Goal: Task Accomplishment & Management: Manage account settings

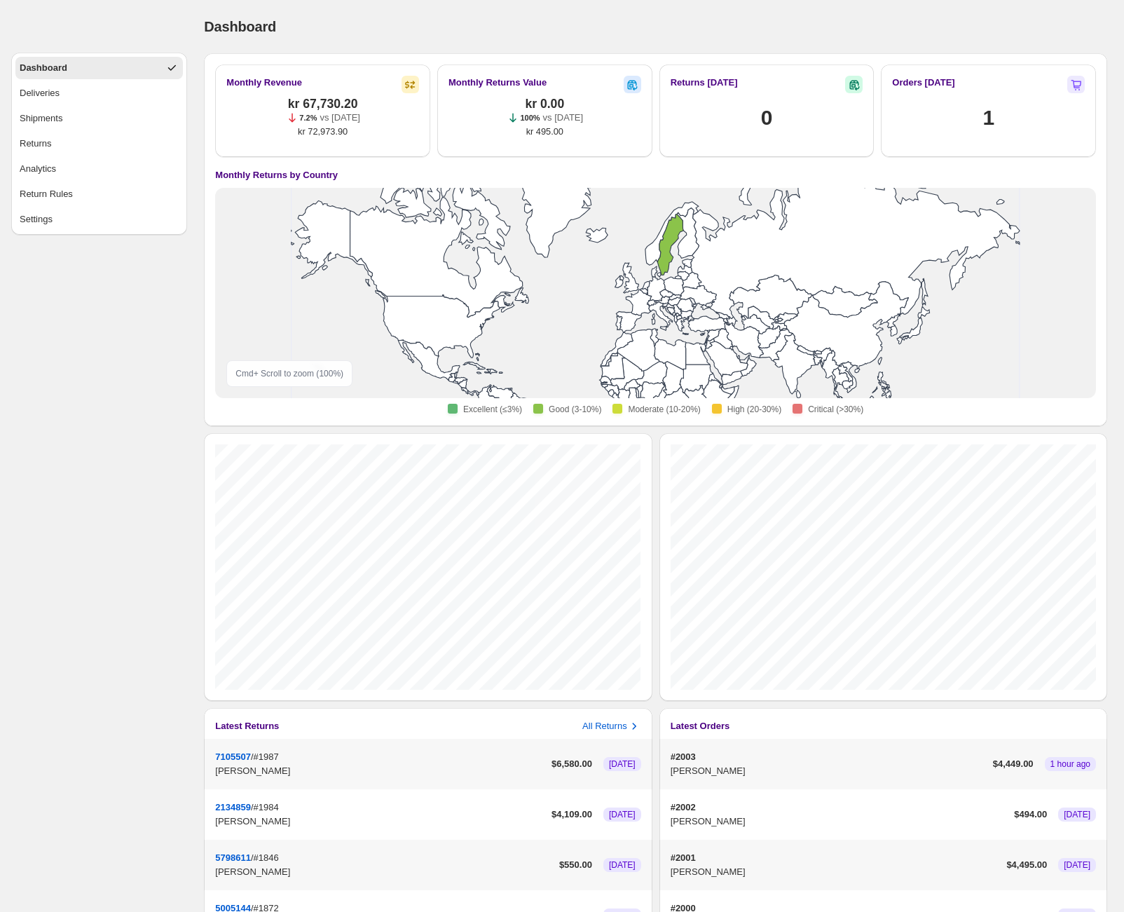
scroll to position [200, 0]
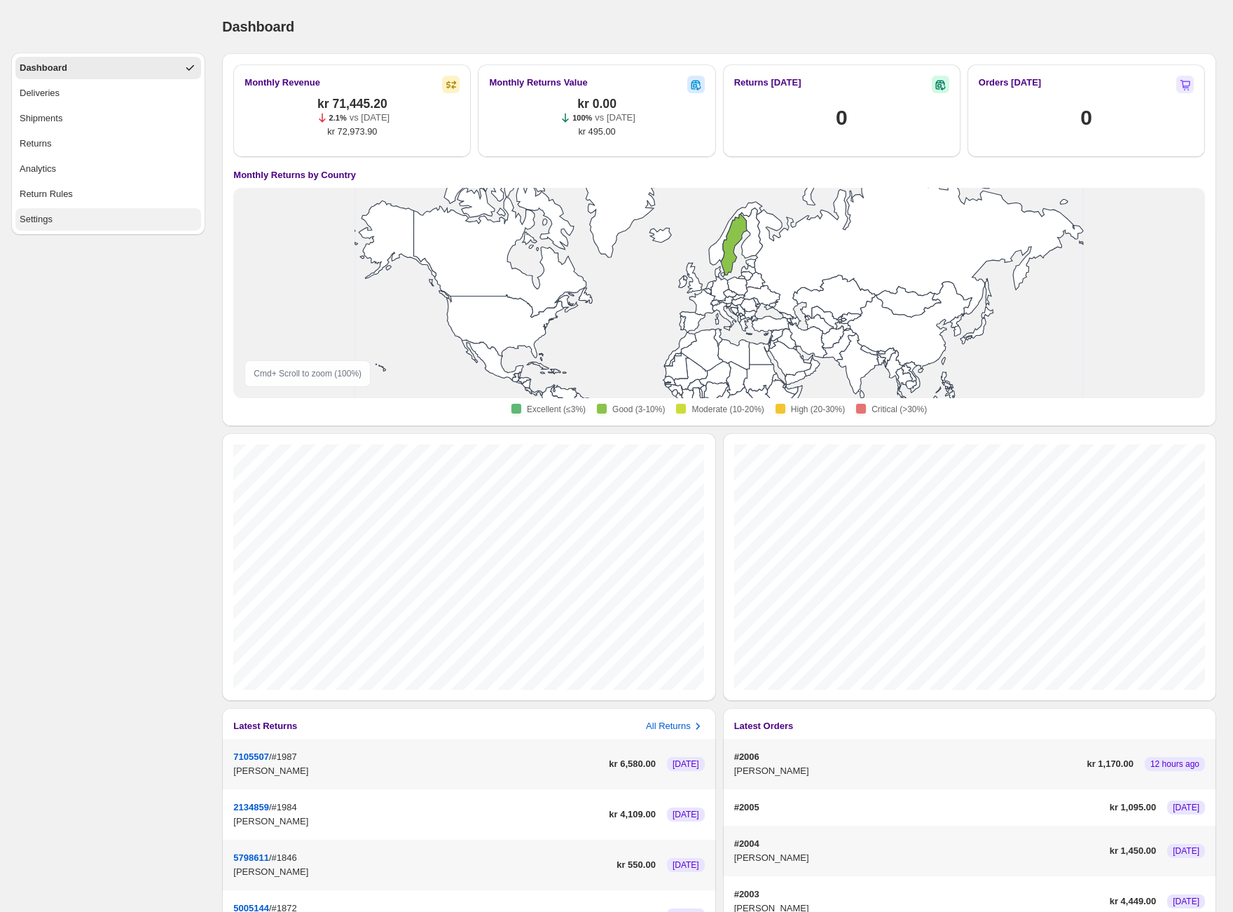
click at [48, 220] on div "Settings" at bounding box center [36, 219] width 33 height 14
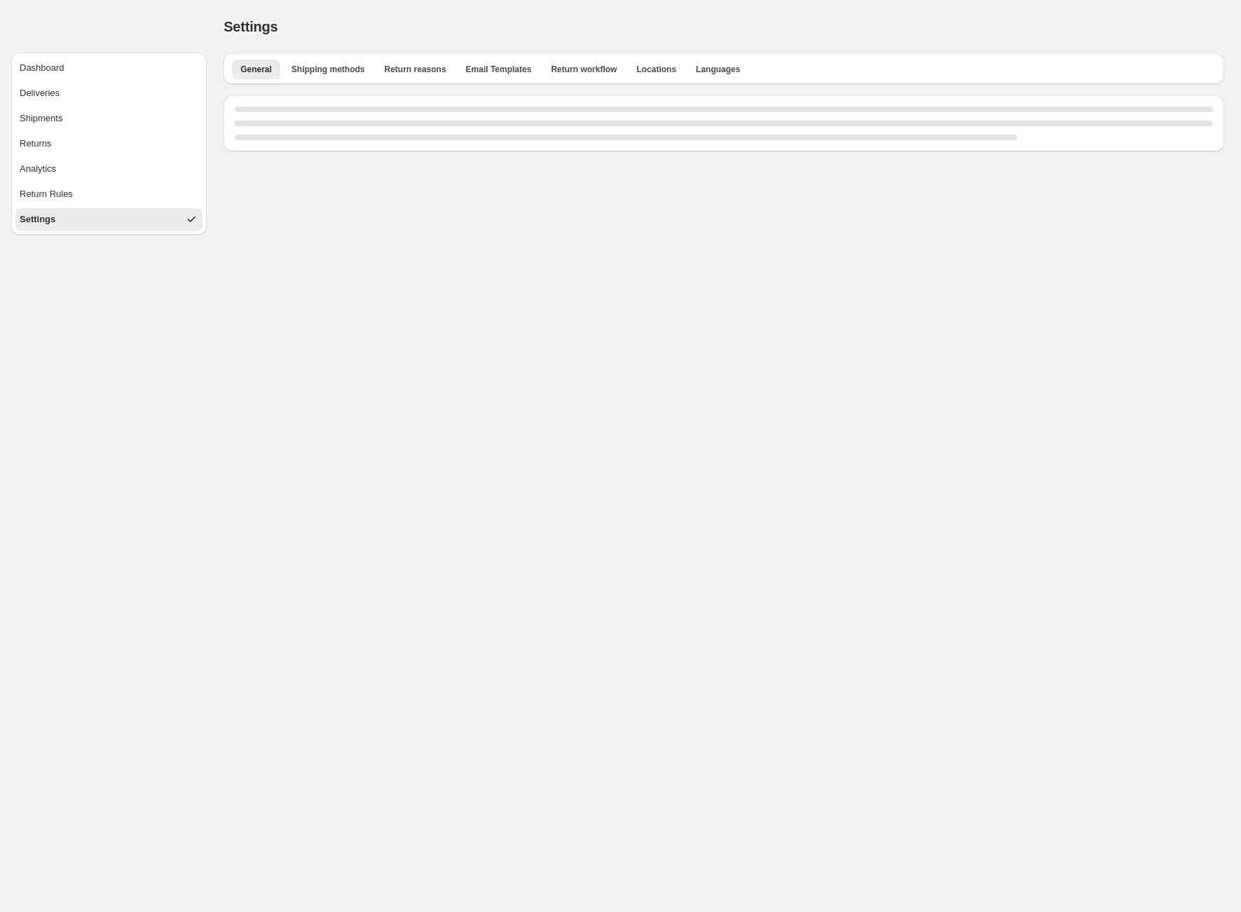
select select "**"
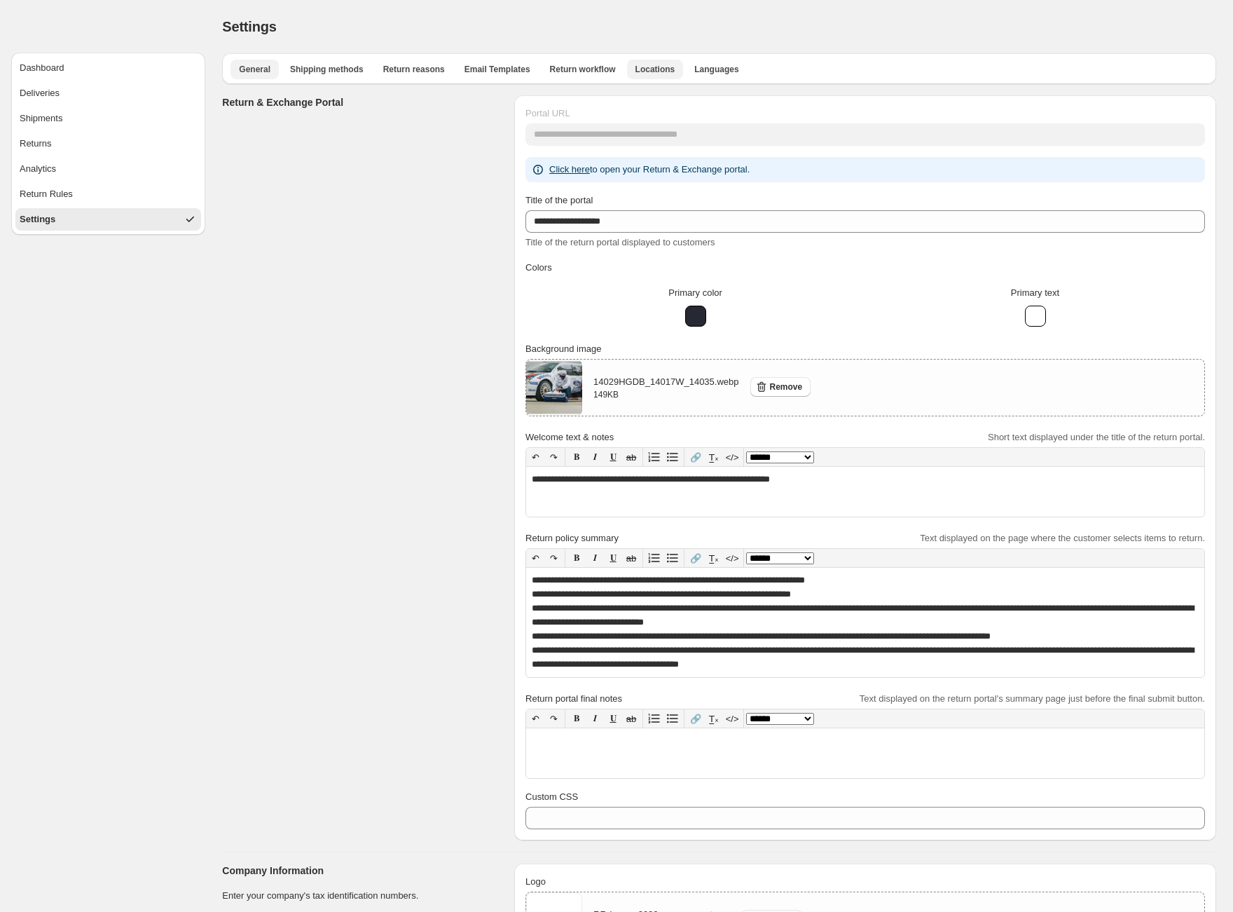
click at [645, 66] on span "Locations" at bounding box center [656, 69] width 40 height 11
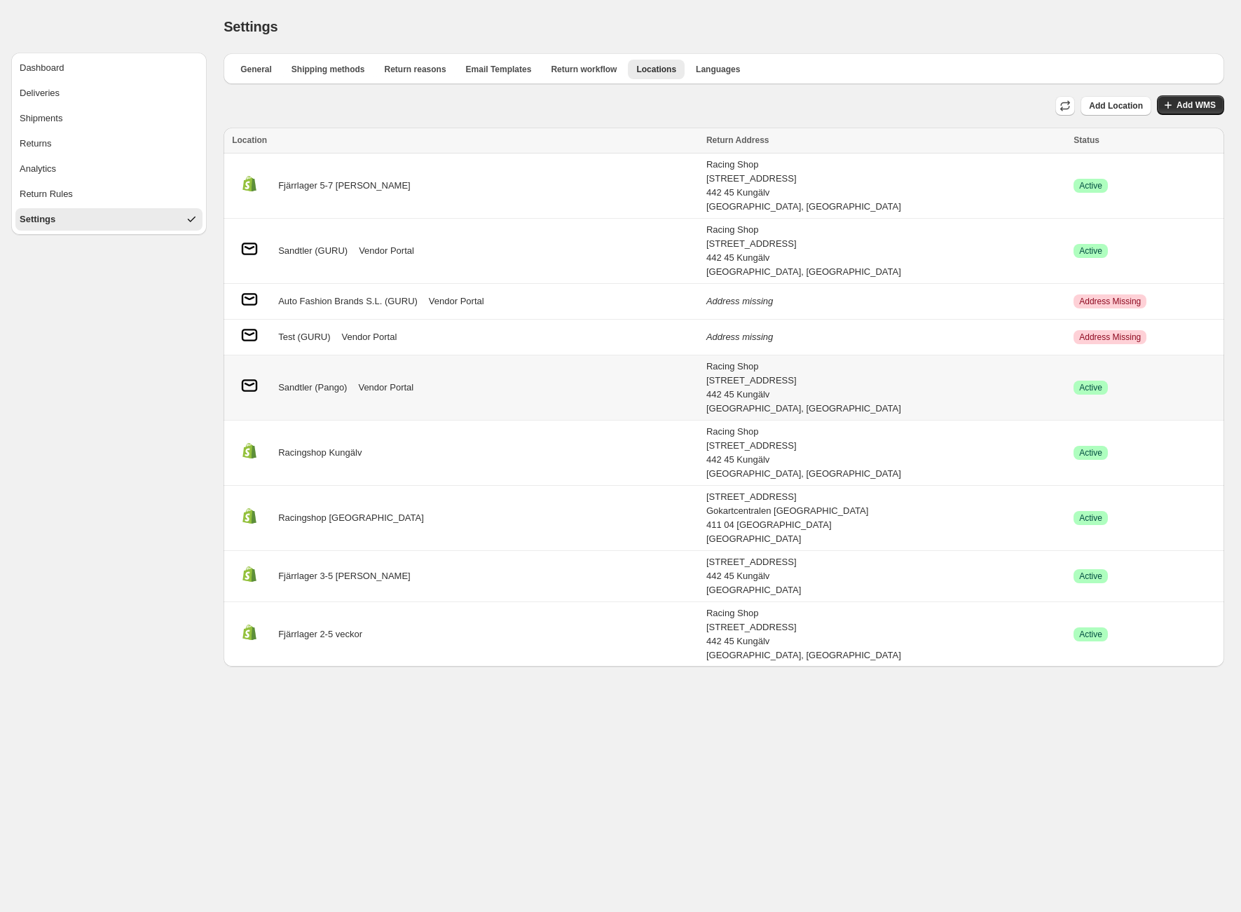
click at [594, 381] on div "Sandtler (Pango) Vendor Portal" at bounding box center [465, 387] width 466 height 27
click at [393, 387] on link "Vendor Portal" at bounding box center [385, 388] width 55 height 14
click at [405, 249] on link "Vendor Portal" at bounding box center [386, 251] width 55 height 14
click at [362, 184] on div "Fjärrlager 5-7 dagar" at bounding box center [465, 185] width 466 height 27
click at [84, 195] on button "Return Rules" at bounding box center [108, 194] width 187 height 22
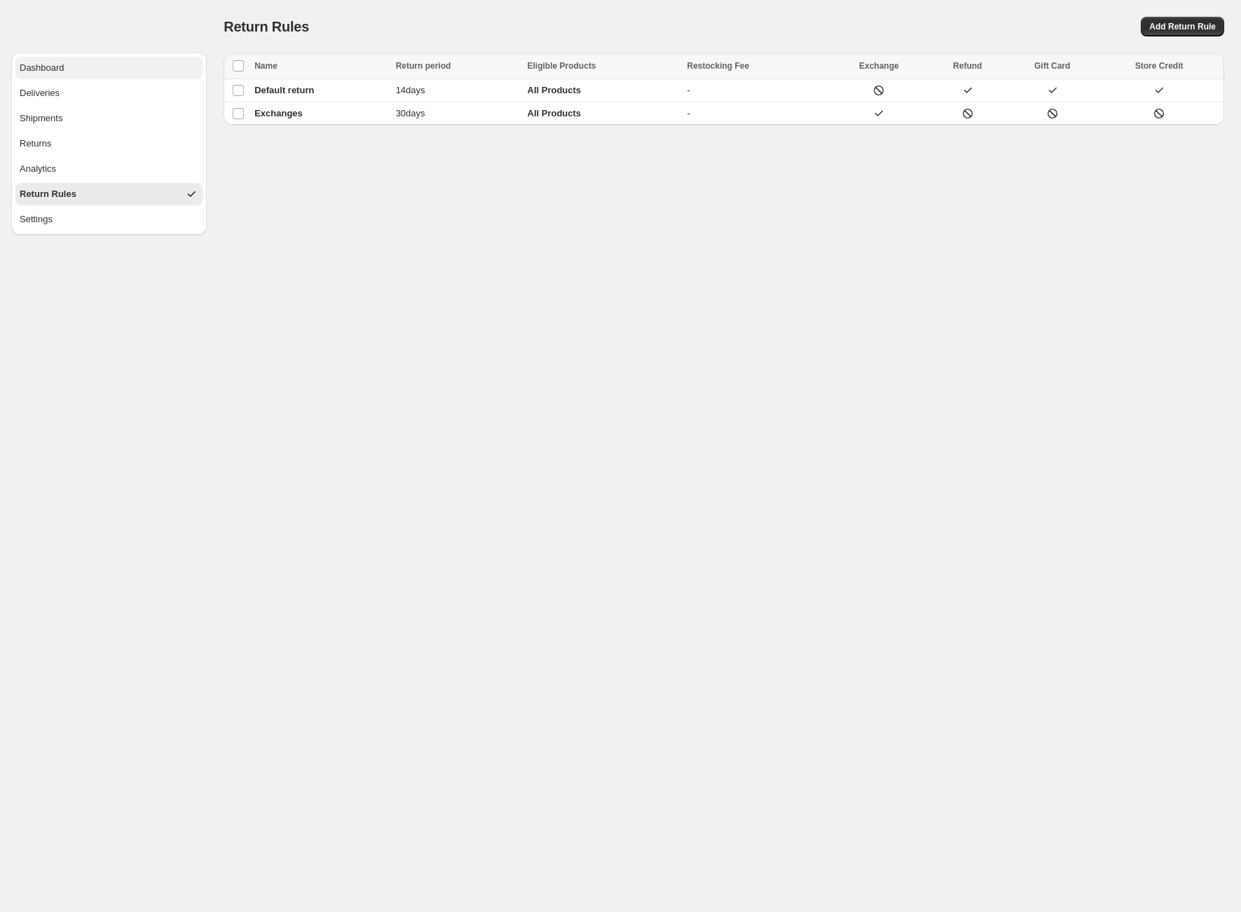
click at [76, 63] on button "Dashboard" at bounding box center [108, 68] width 187 height 22
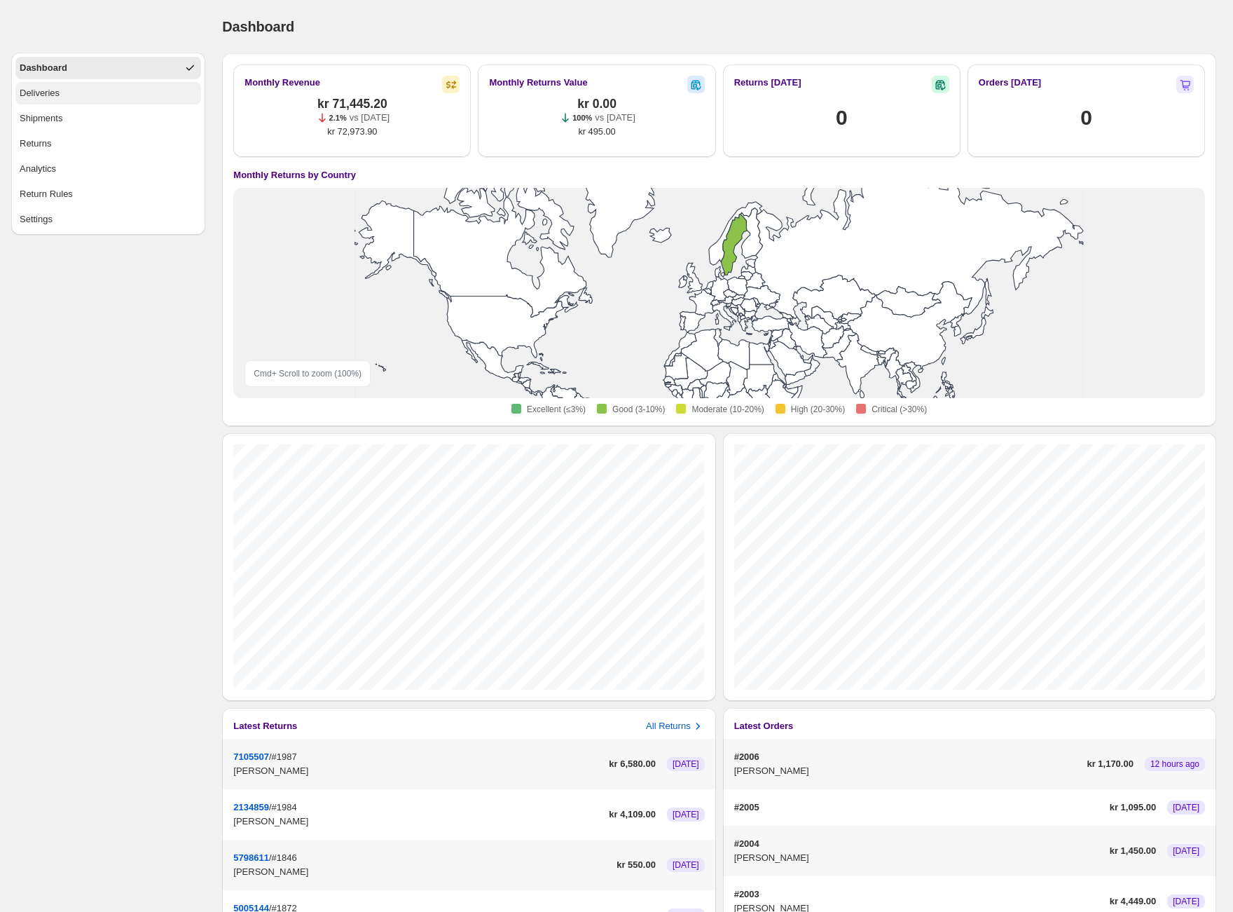
click at [76, 97] on button "Deliveries" at bounding box center [108, 93] width 186 height 22
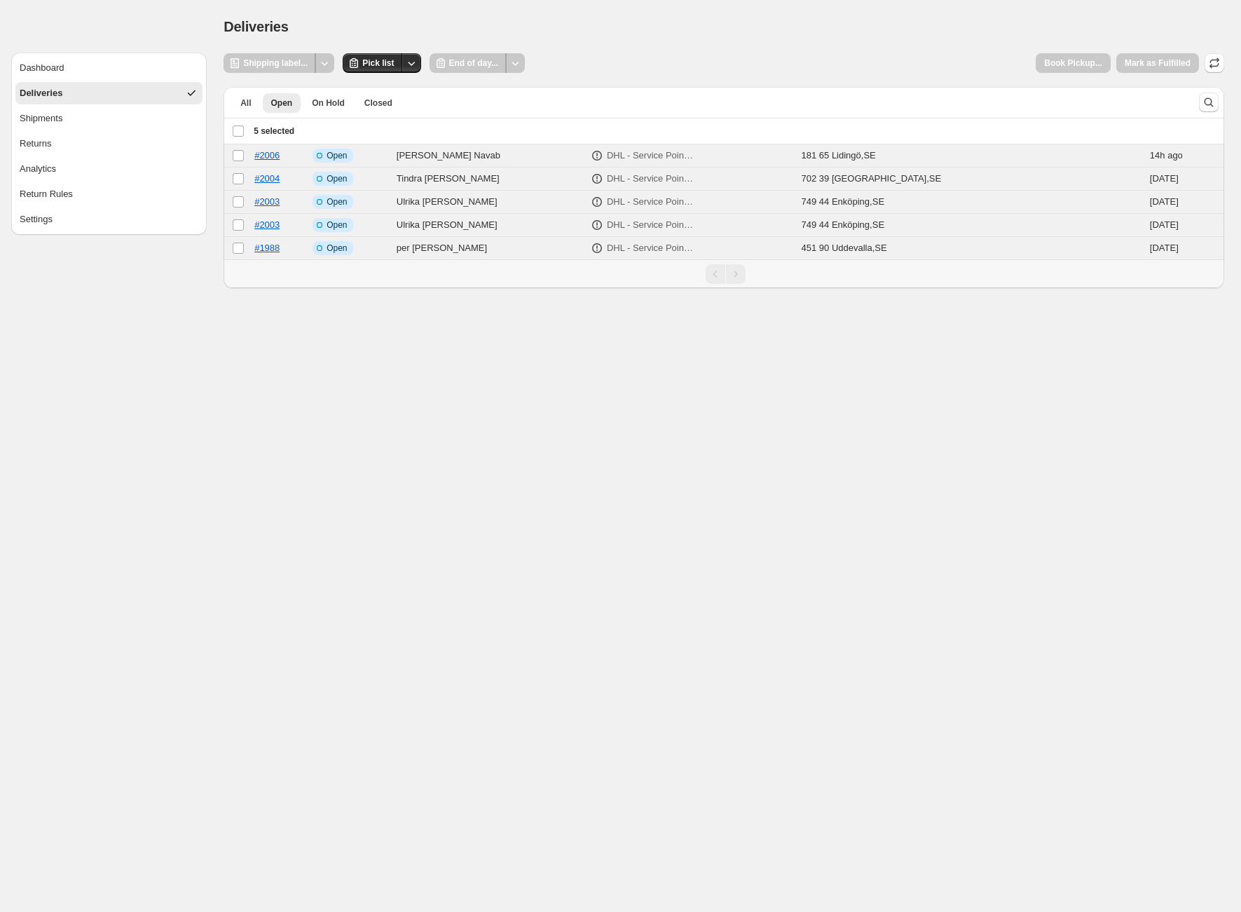
click at [242, 128] on div "Deselect all 5 orders 5 selected" at bounding box center [263, 131] width 62 height 13
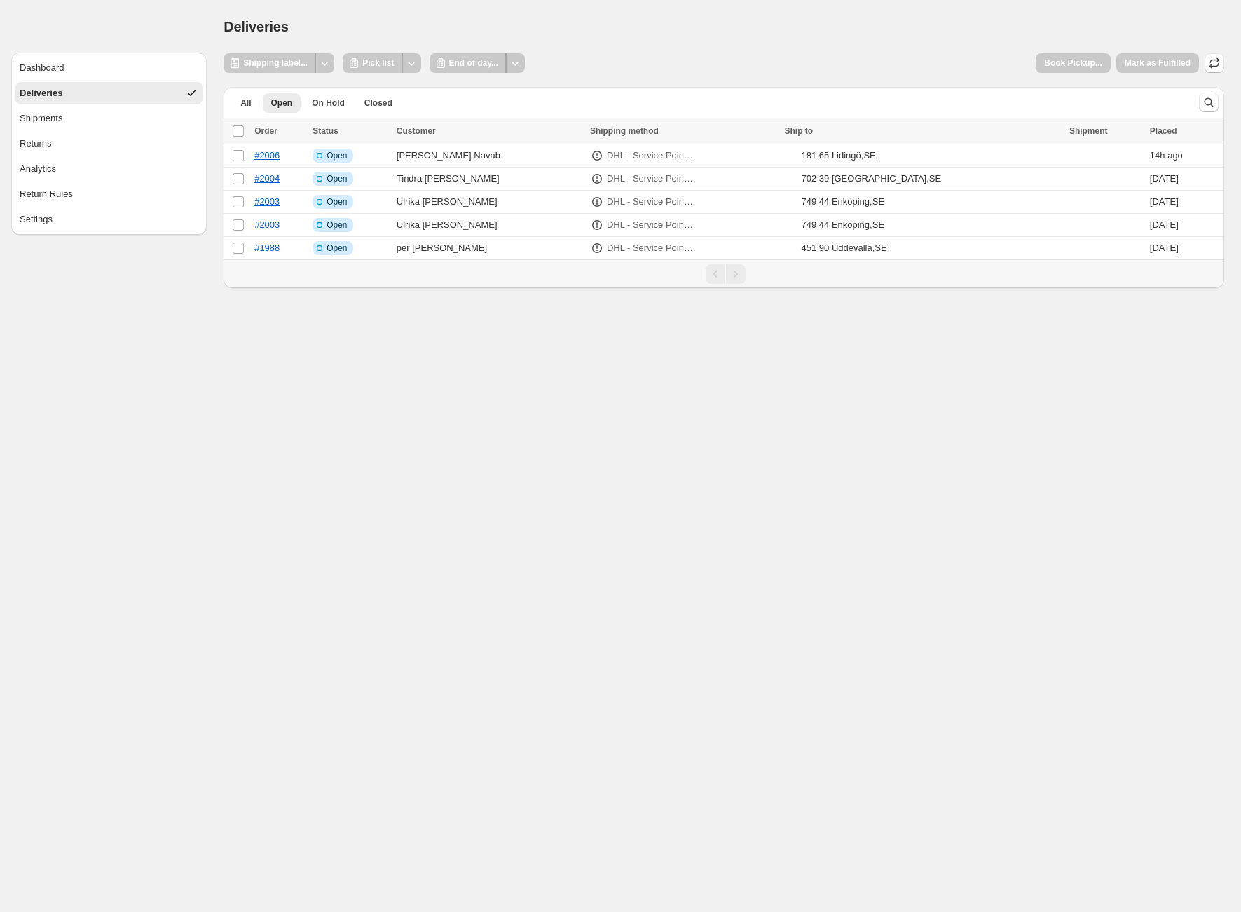
click at [877, 20] on div "Deliveries" at bounding box center [724, 27] width 1001 height 20
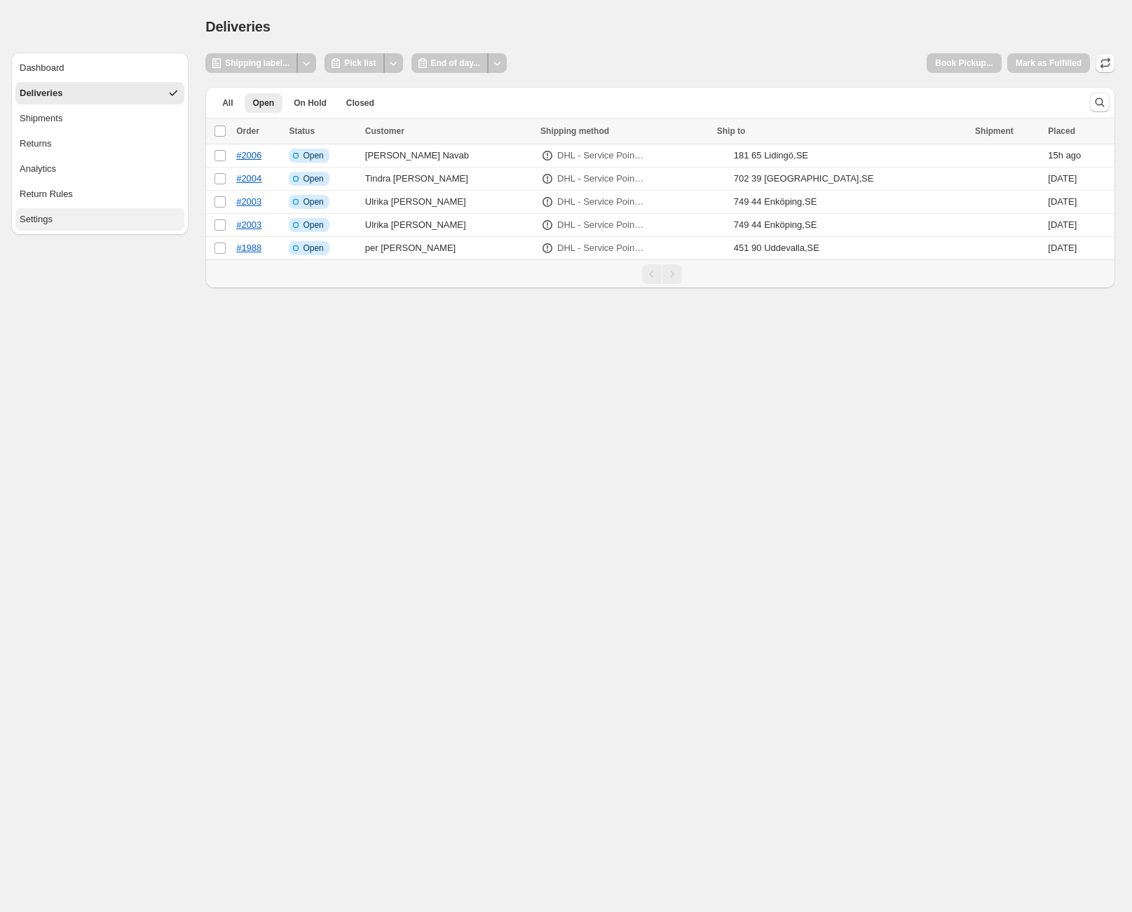
click at [84, 220] on button "Settings" at bounding box center [99, 219] width 169 height 22
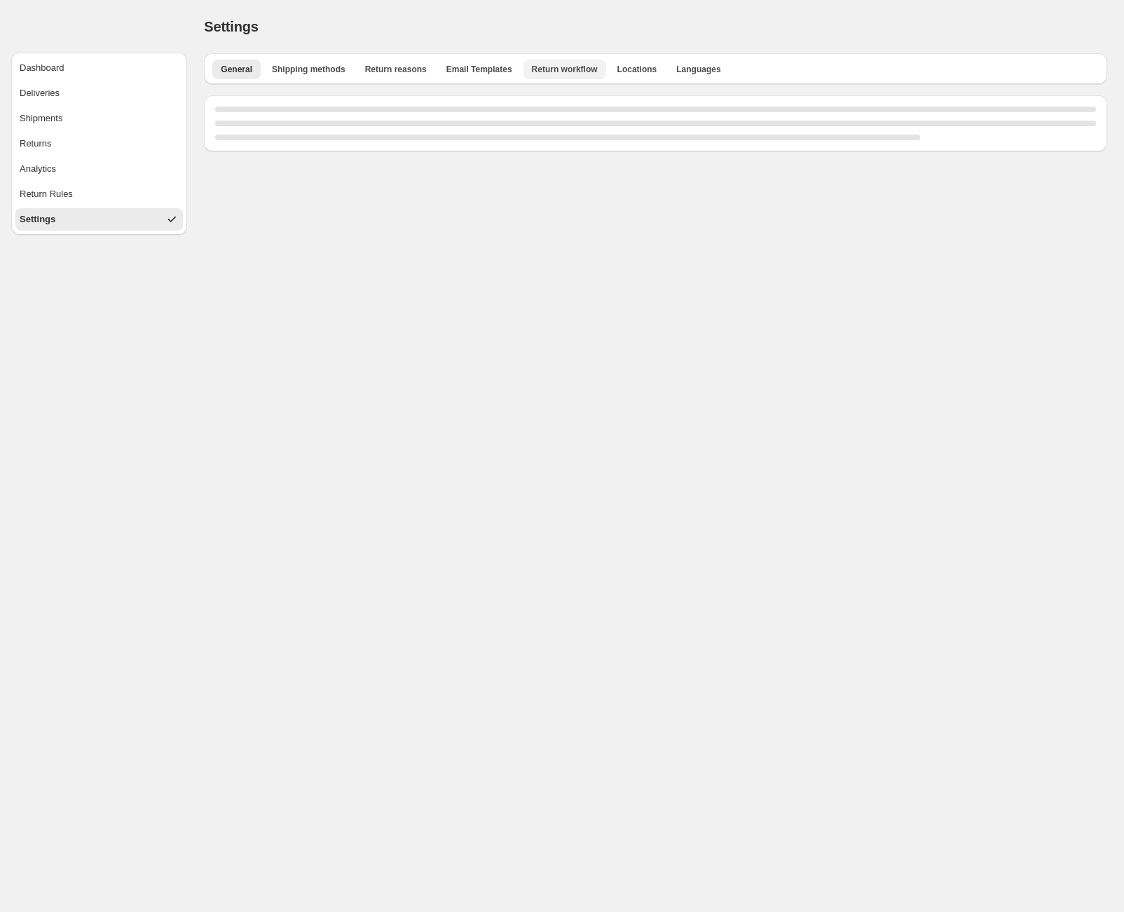
select select "**"
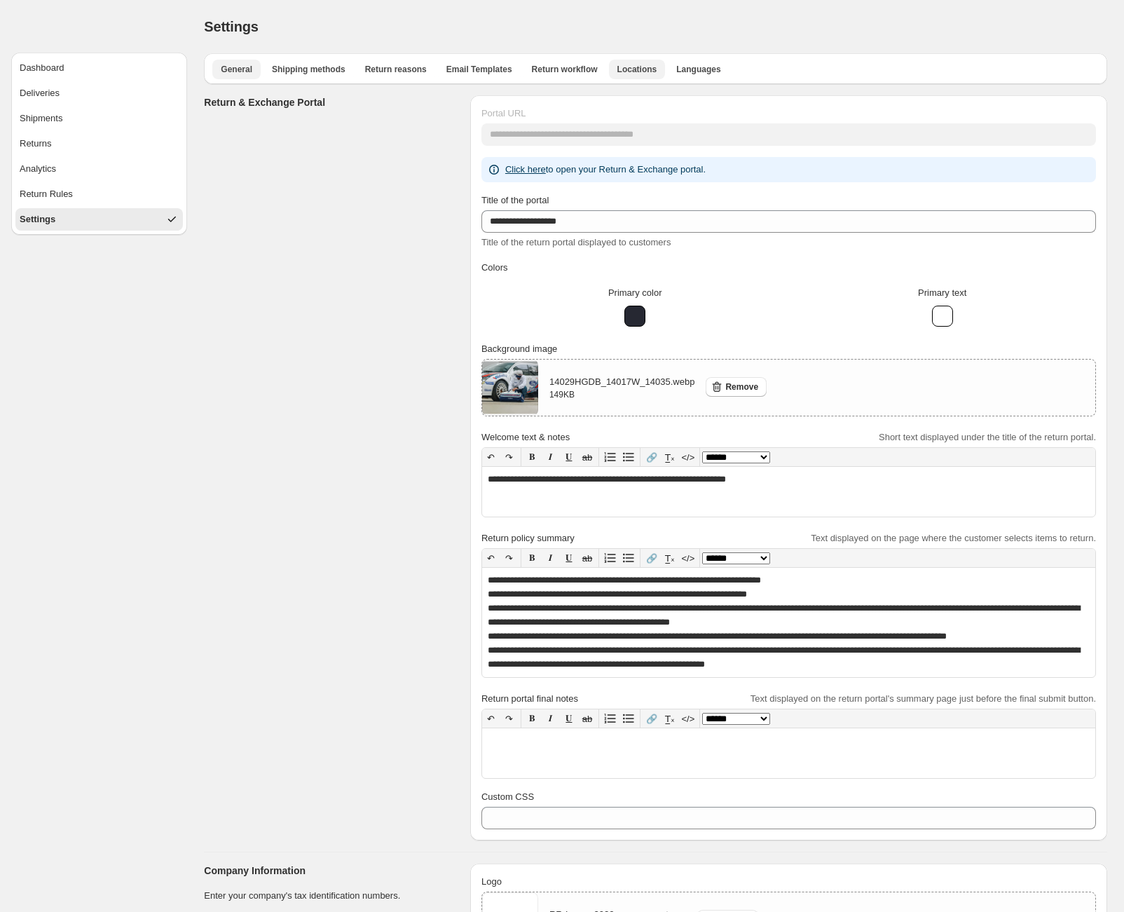
click at [641, 72] on span "Locations" at bounding box center [637, 69] width 40 height 11
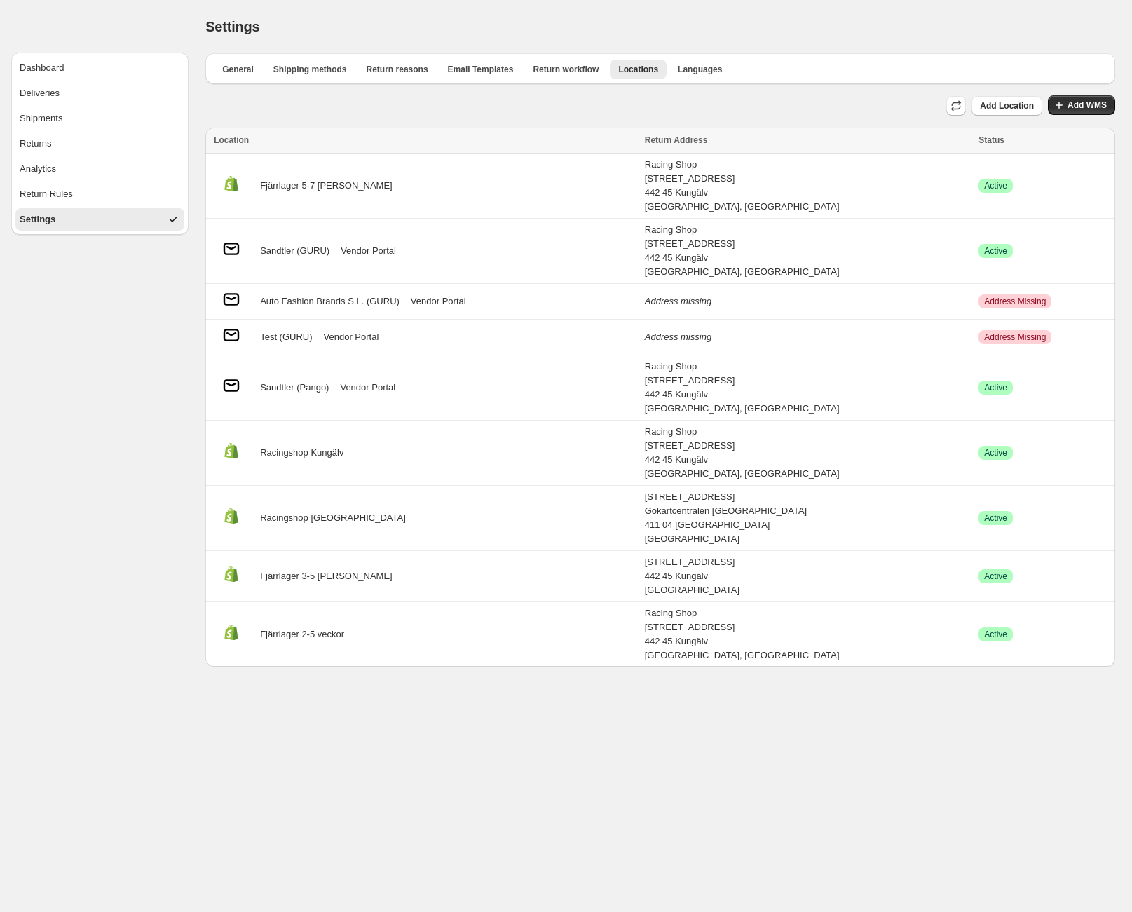
click at [971, 31] on div "Settings" at bounding box center [660, 27] width 910 height 20
click at [867, 41] on div "Settings. This page is ready Settings" at bounding box center [660, 26] width 910 height 53
click at [306, 67] on span "Shipping methods" at bounding box center [310, 69] width 74 height 11
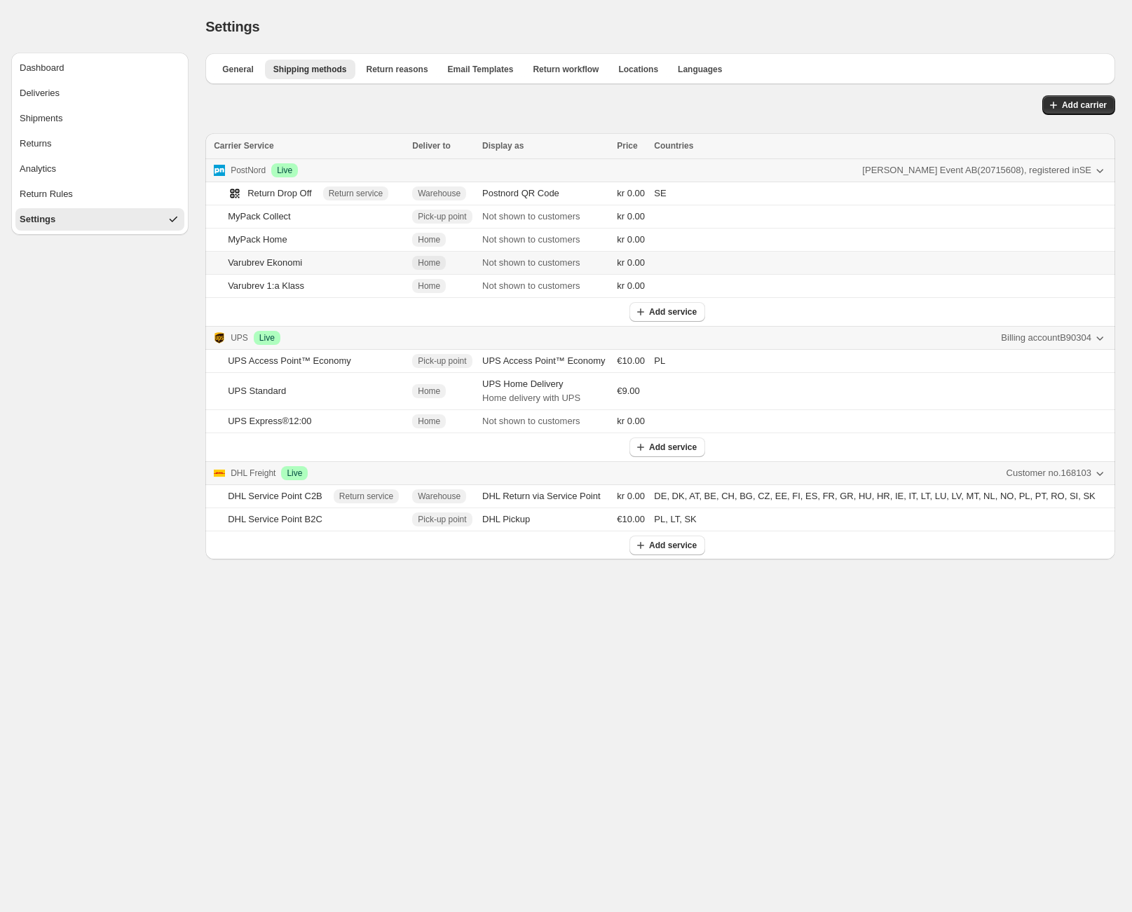
click at [383, 266] on div "Varubrev Ekonomi" at bounding box center [316, 263] width 176 height 14
click at [778, 780] on body "Dashboard Deliveries Shipments Returns Analytics Return Rules Settings Settings…" at bounding box center [566, 456] width 1132 height 912
click at [608, 221] on td "Postnord" at bounding box center [541, 216] width 133 height 23
click at [686, 791] on body "Dashboard Deliveries Shipments Returns Analytics Return Rules Settings Settings…" at bounding box center [566, 456] width 1132 height 912
click at [741, 662] on body "Dashboard Deliveries Shipments Returns Analytics Return Rules Settings Settings…" at bounding box center [566, 456] width 1132 height 912
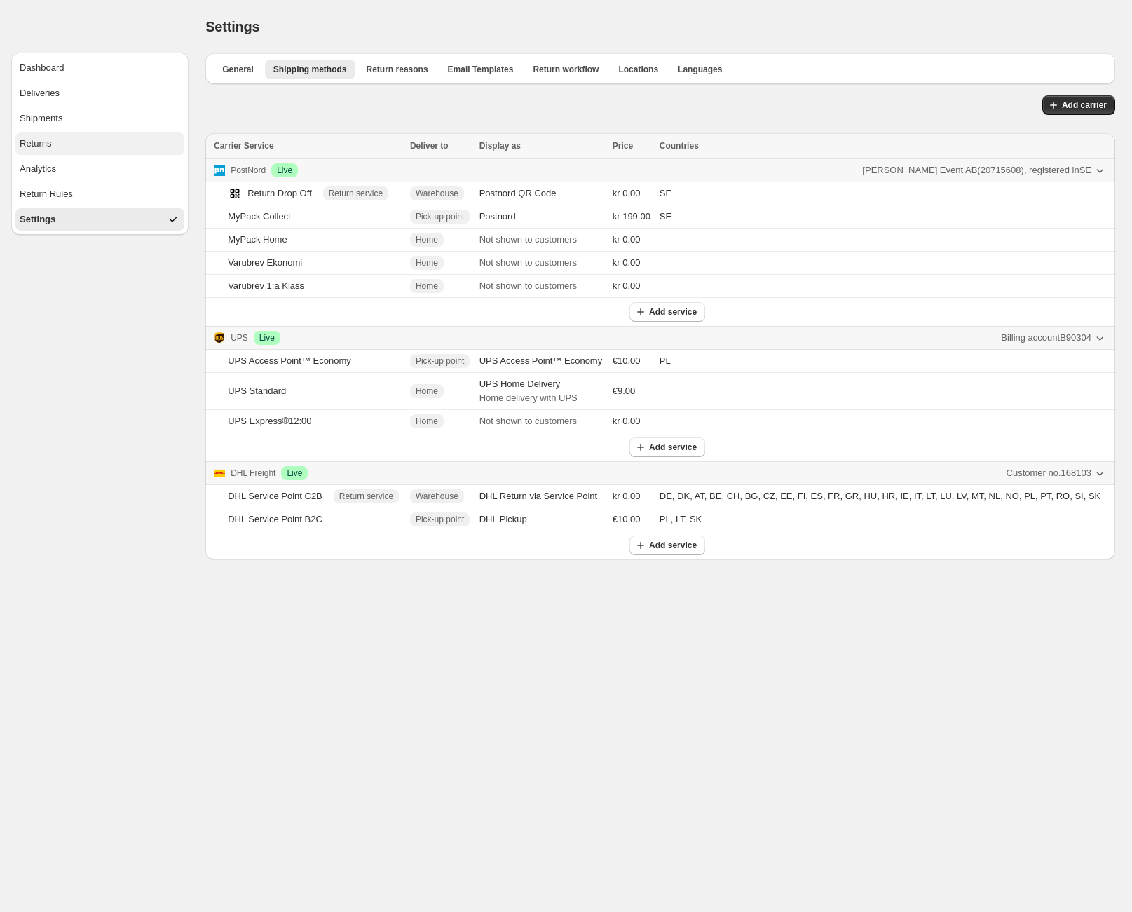
click at [76, 143] on button "Returns" at bounding box center [99, 143] width 169 height 22
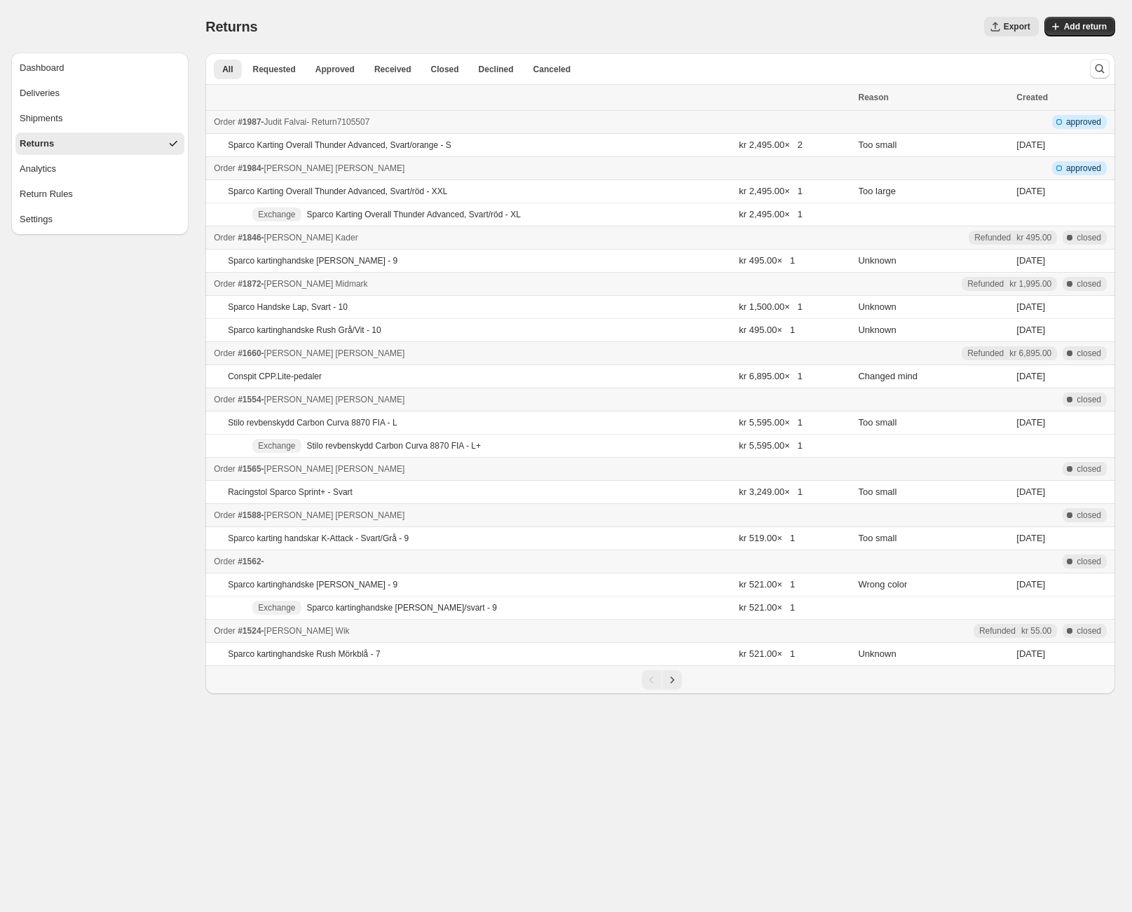
click at [470, 118] on div "Order #1987 - Judit Falvai - Return 7105507" at bounding box center [532, 122] width 636 height 14
click at [110, 210] on button "Settings" at bounding box center [99, 219] width 169 height 22
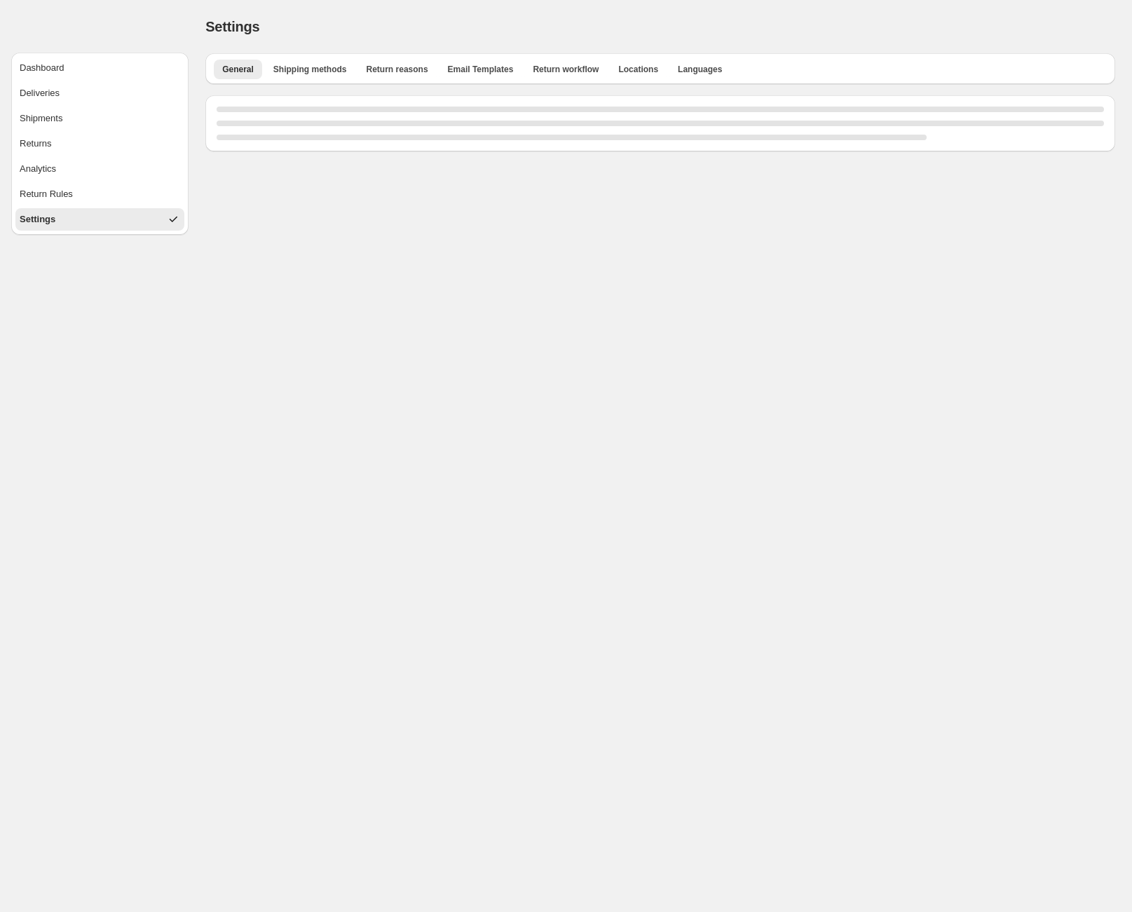
select select "**"
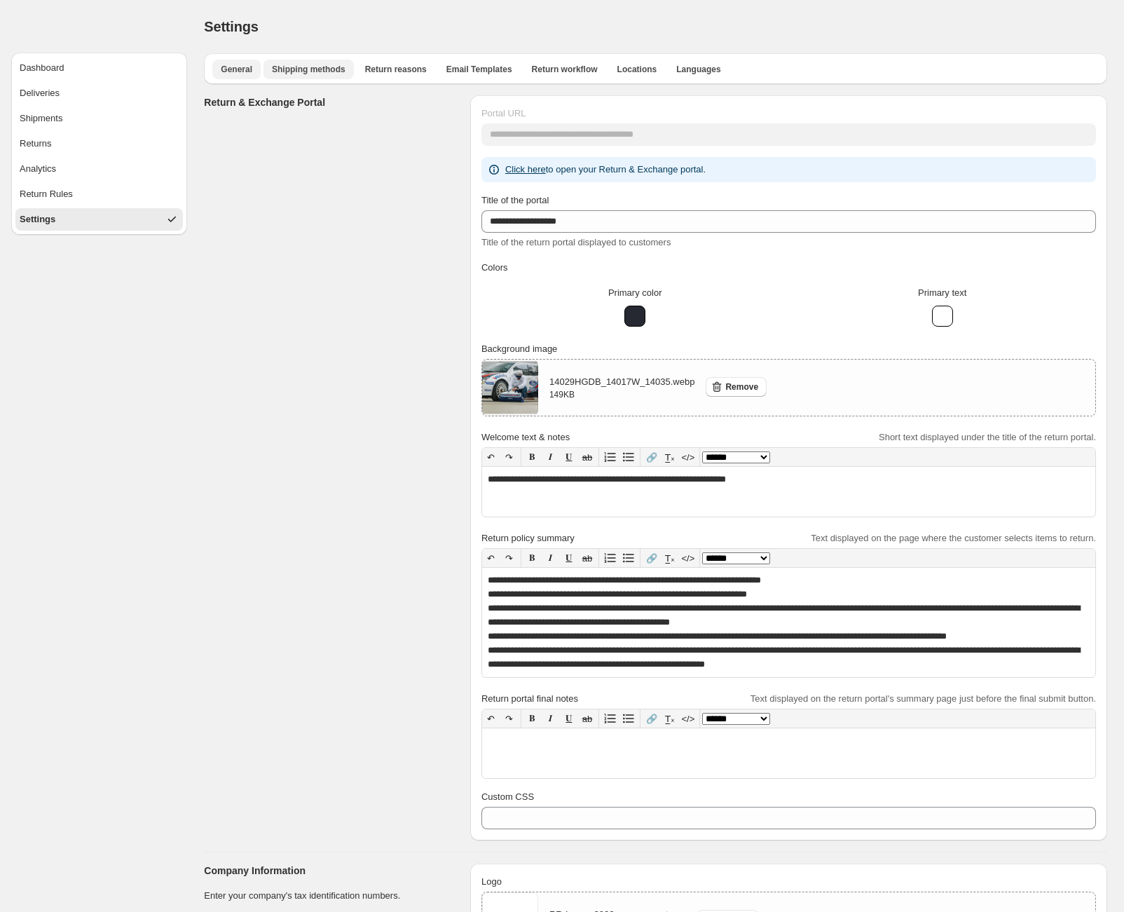
click at [287, 73] on span "Shipping methods" at bounding box center [309, 69] width 74 height 11
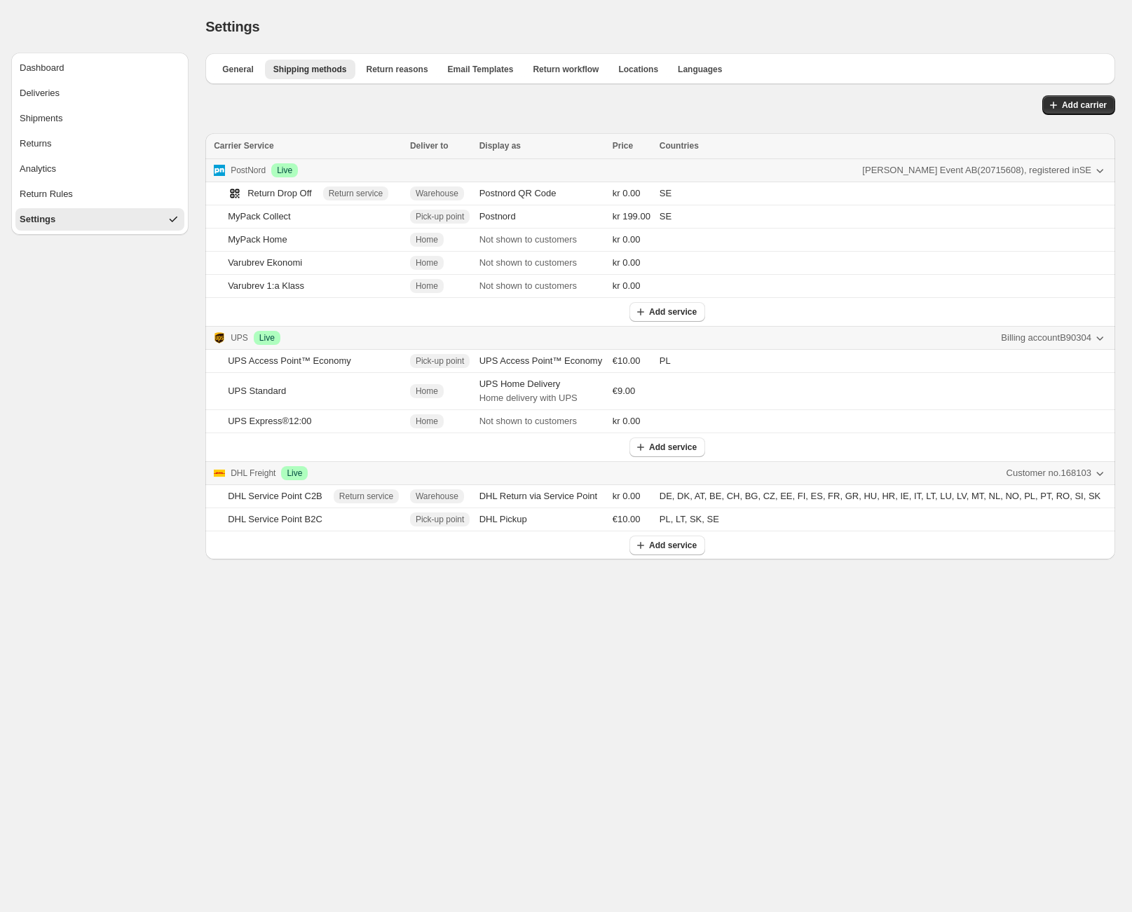
click at [883, 682] on body "Dashboard Deliveries Shipments Returns Analytics Return Rules Settings Settings…" at bounding box center [566, 456] width 1132 height 912
click at [840, 713] on body "Dashboard Deliveries Shipments Returns Analytics Return Rules Settings Settings…" at bounding box center [566, 456] width 1132 height 912
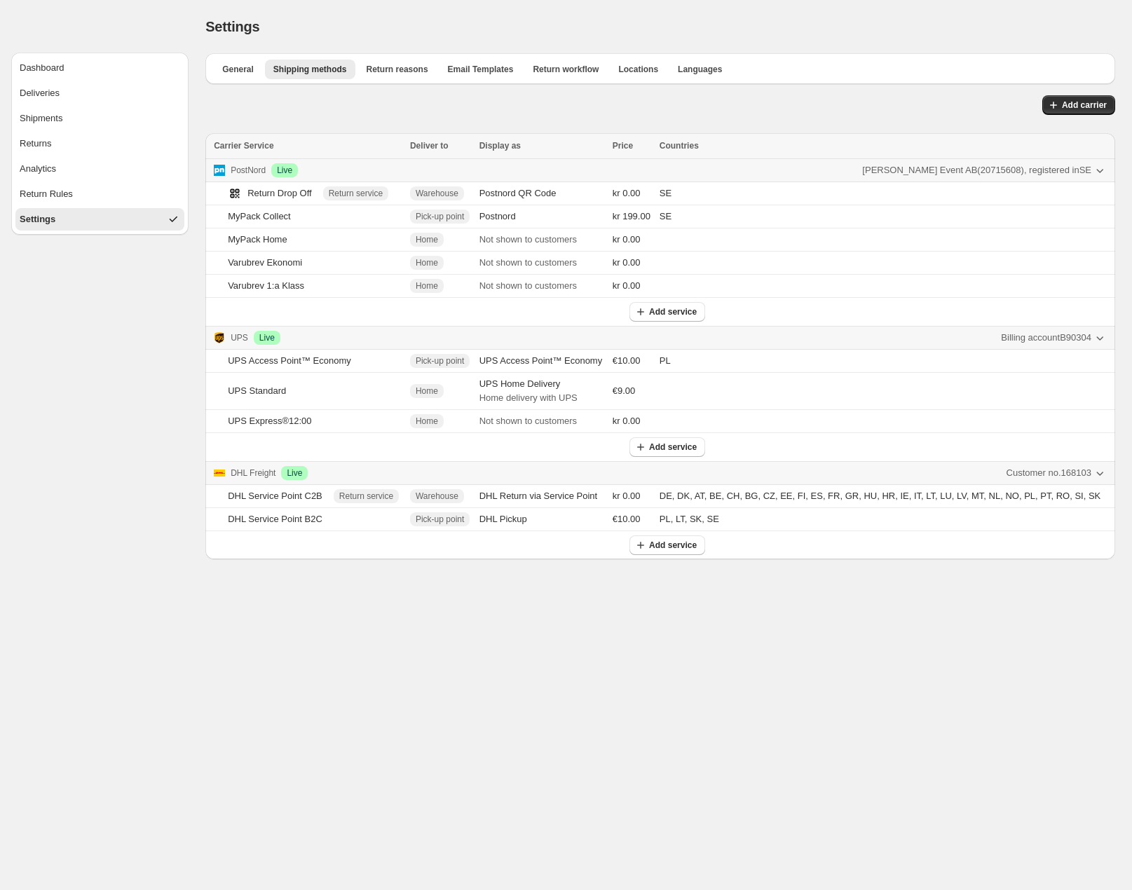
click at [601, 741] on body "Dashboard Deliveries Shipments Returns Analytics Return Rules Settings Settings…" at bounding box center [566, 445] width 1132 height 890
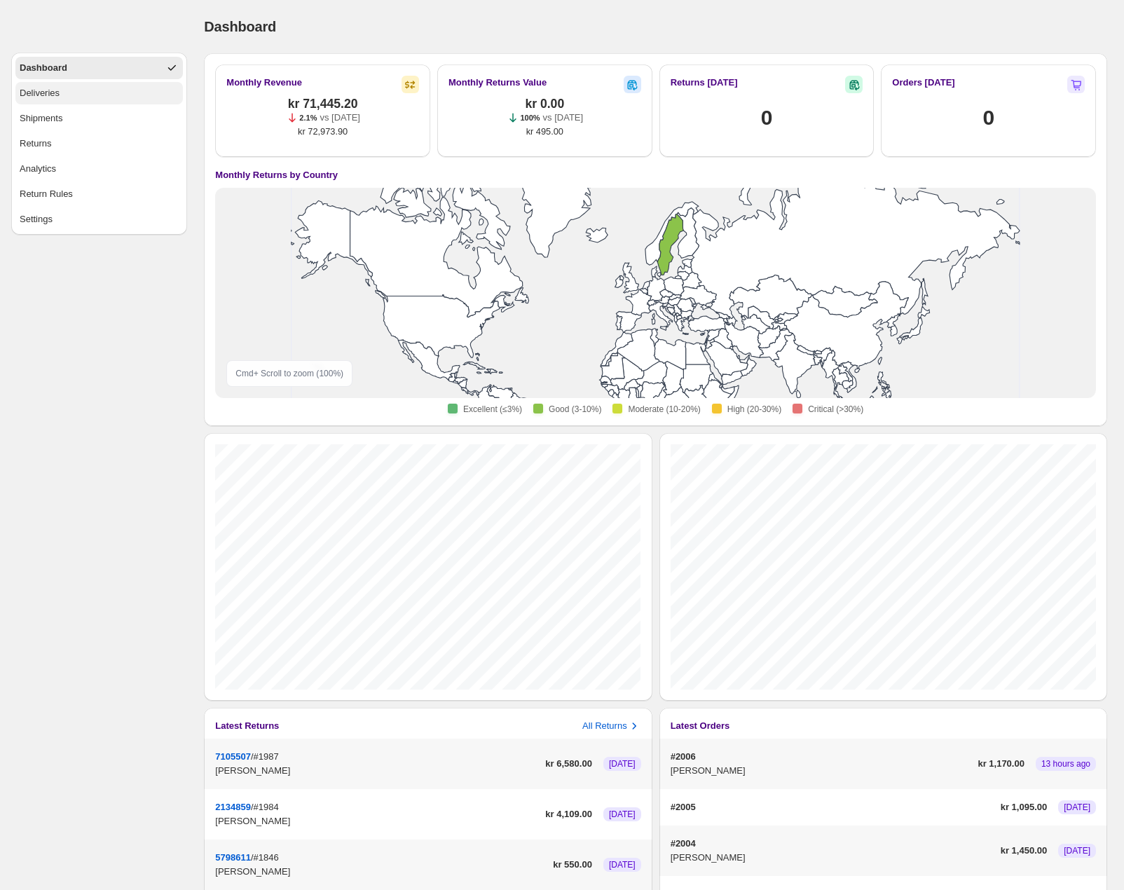
click at [55, 98] on div "Deliveries" at bounding box center [40, 93] width 40 height 14
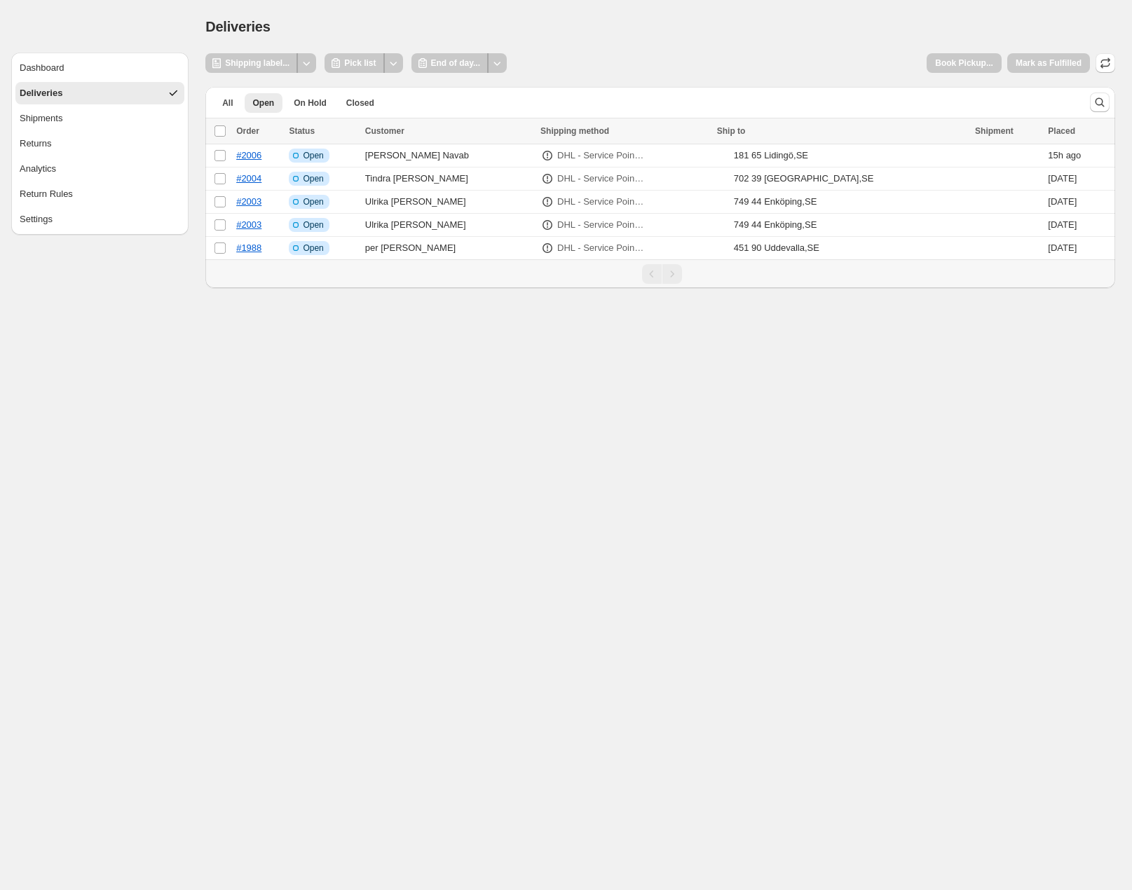
click at [678, 40] on div "Deliveries. This page is ready Deliveries" at bounding box center [660, 26] width 910 height 53
click at [728, 46] on div "Deliveries. This page is ready Deliveries" at bounding box center [660, 26] width 910 height 53
click at [639, 39] on div "Deliveries. This page is ready Deliveries" at bounding box center [660, 26] width 910 height 53
click at [659, 69] on div "Shipping label... Pick list End of day... Book Pickup... Mark as Fulfilled" at bounding box center [660, 63] width 910 height 20
click at [744, 54] on div "Shipping label... Pick list End of day... Book Pickup... Mark as Fulfilled" at bounding box center [660, 63] width 910 height 20
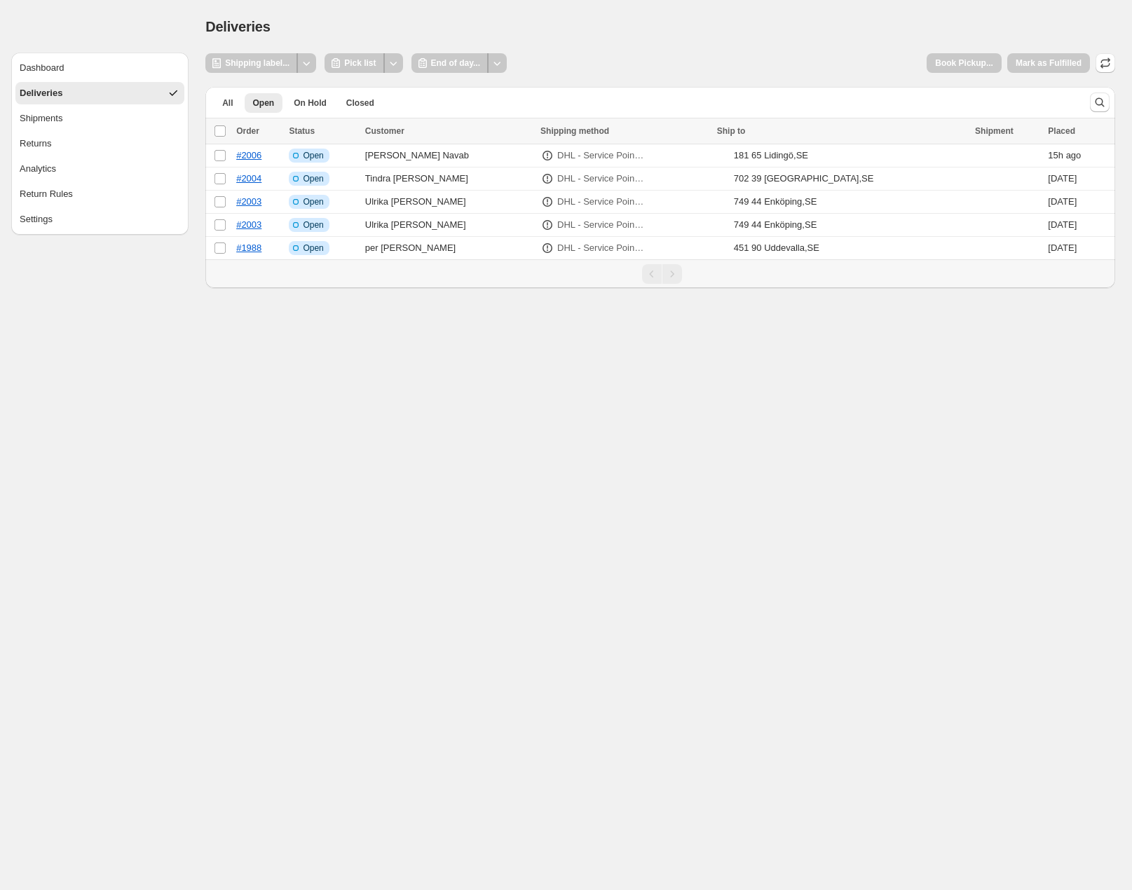
drag, startPoint x: 647, startPoint y: 587, endPoint x: 647, endPoint y: 580, distance: 7.7
click at [647, 587] on body "**********" at bounding box center [566, 445] width 1132 height 890
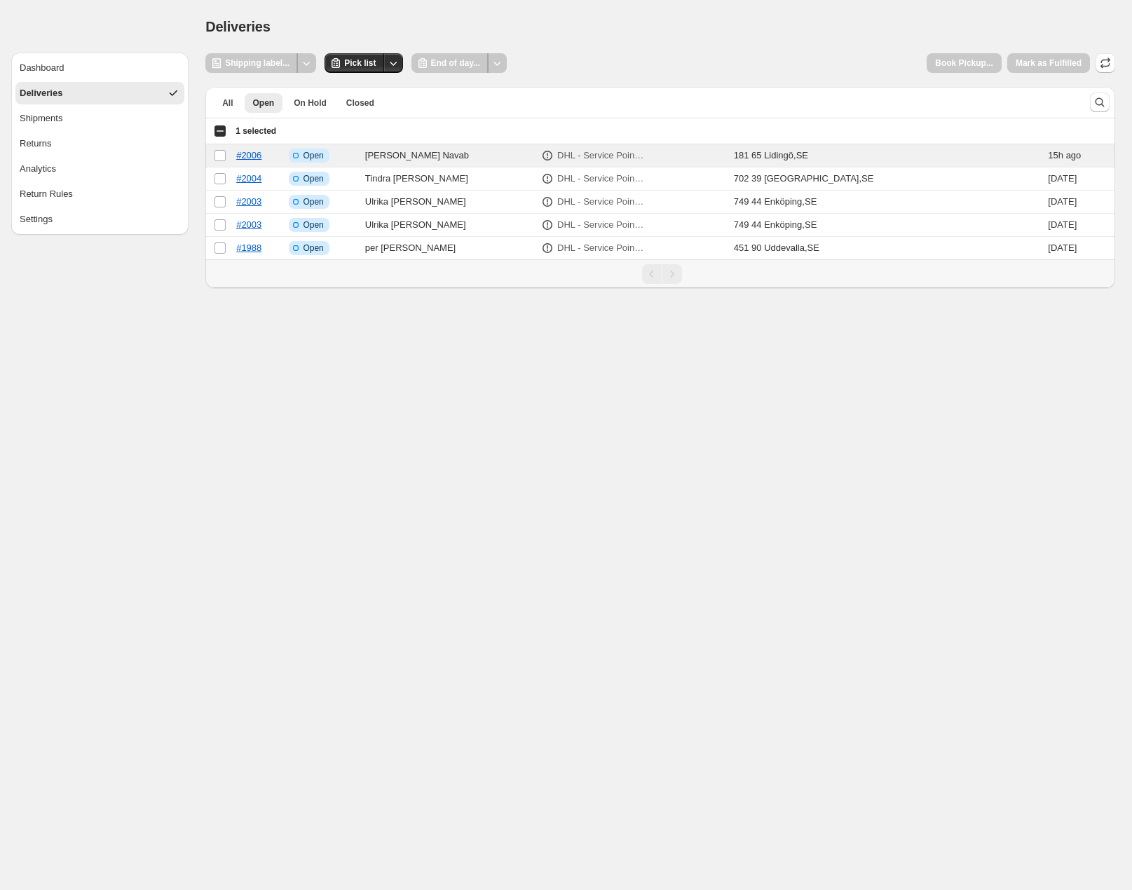
drag, startPoint x: 502, startPoint y: 476, endPoint x: 499, endPoint y: 466, distance: 10.2
click at [502, 476] on body "**********" at bounding box center [566, 445] width 1132 height 890
click at [42, 221] on div "Settings" at bounding box center [36, 219] width 33 height 14
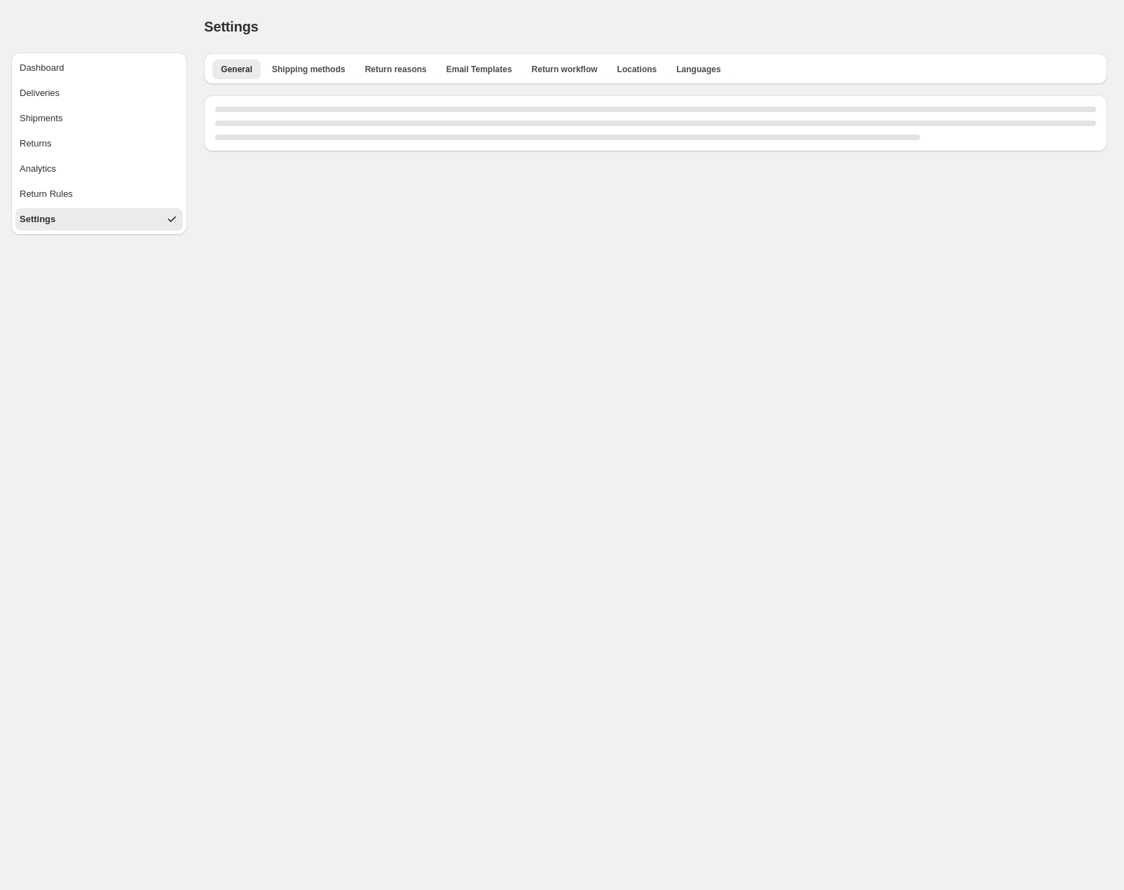
select select "**"
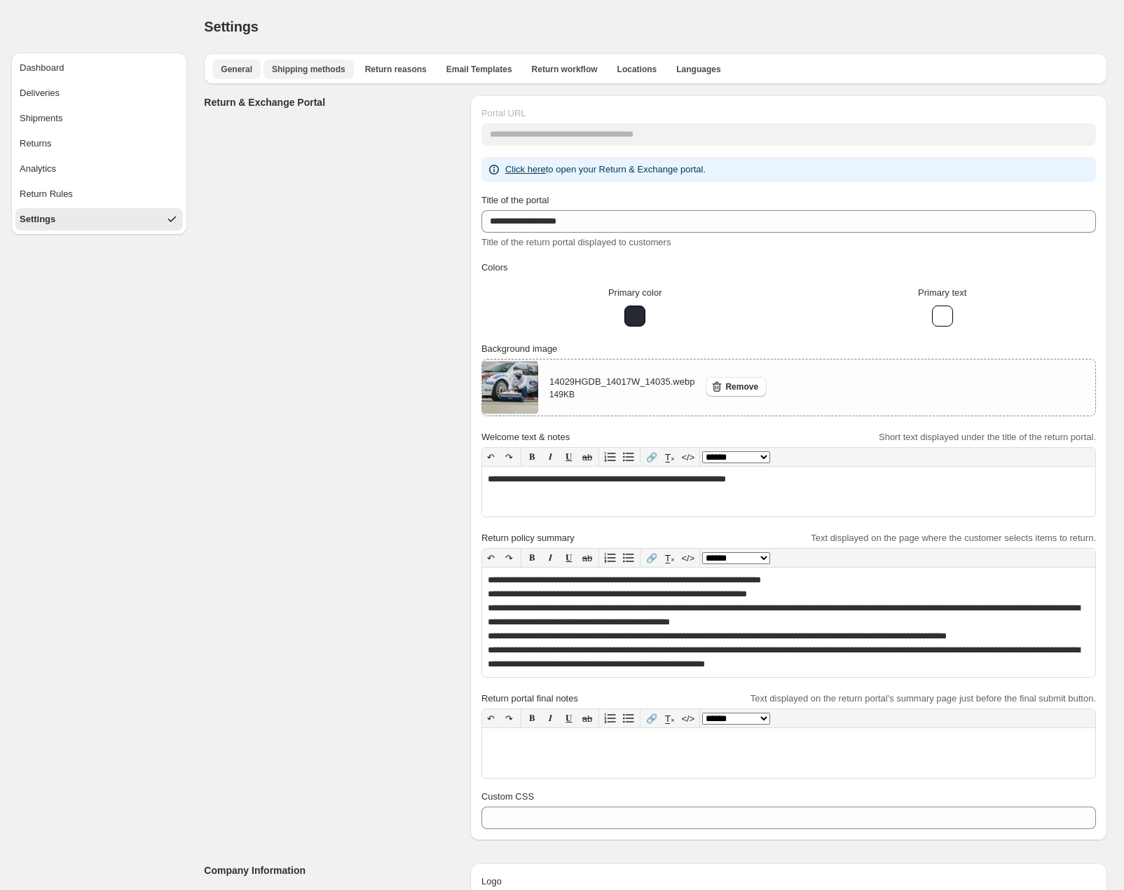
click at [303, 67] on span "Shipping methods" at bounding box center [309, 69] width 74 height 11
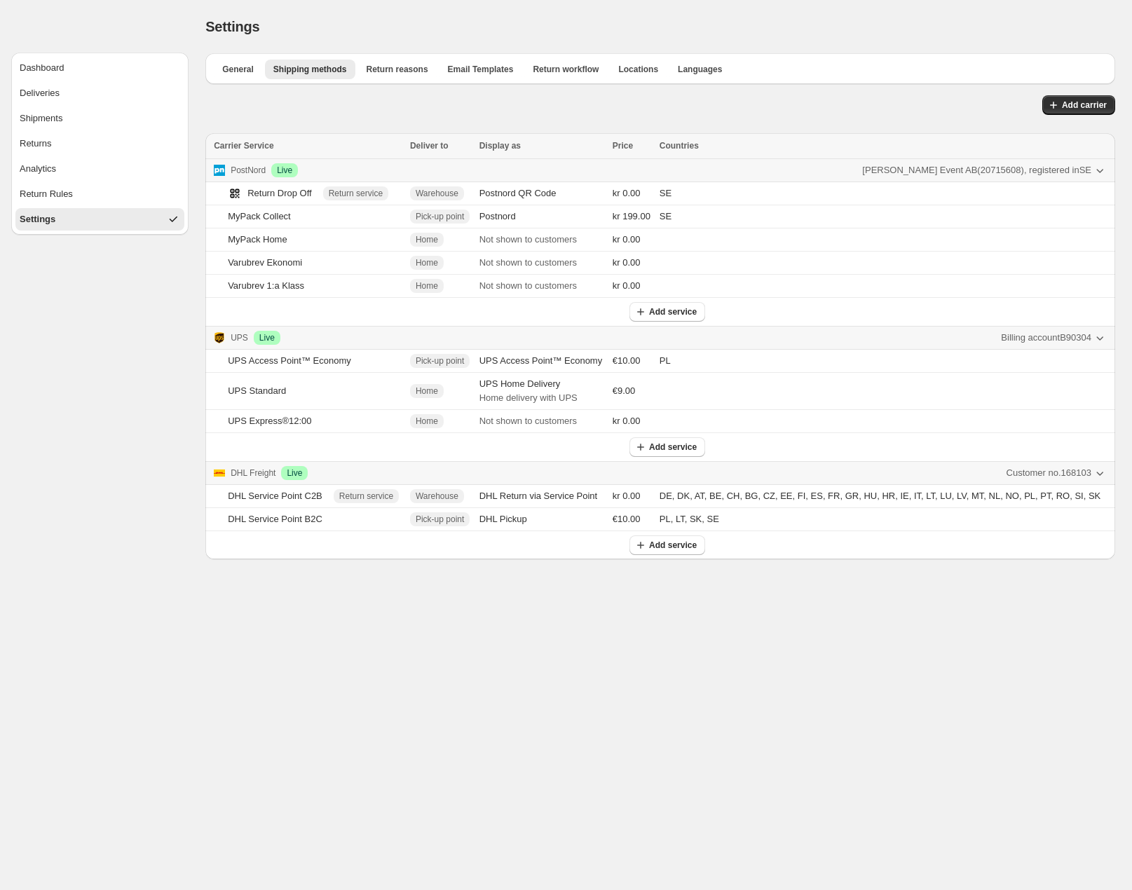
click at [656, 32] on div "Settings" at bounding box center [660, 27] width 910 height 20
click at [645, 74] on span "Locations" at bounding box center [638, 69] width 40 height 11
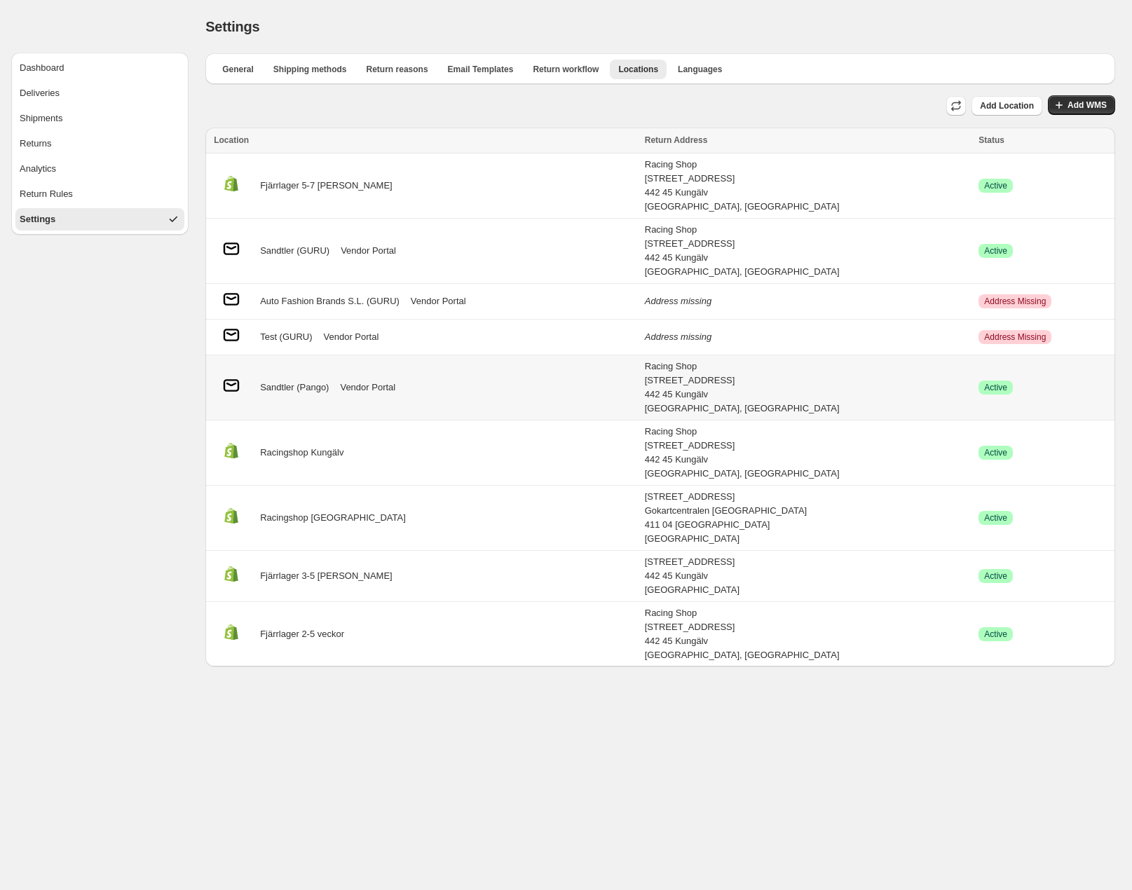
click at [374, 385] on link "Vendor Portal" at bounding box center [367, 388] width 55 height 14
click at [575, 1] on div "Settings. This page is ready Settings" at bounding box center [660, 26] width 910 height 53
click at [699, 19] on div "Settings" at bounding box center [660, 27] width 910 height 20
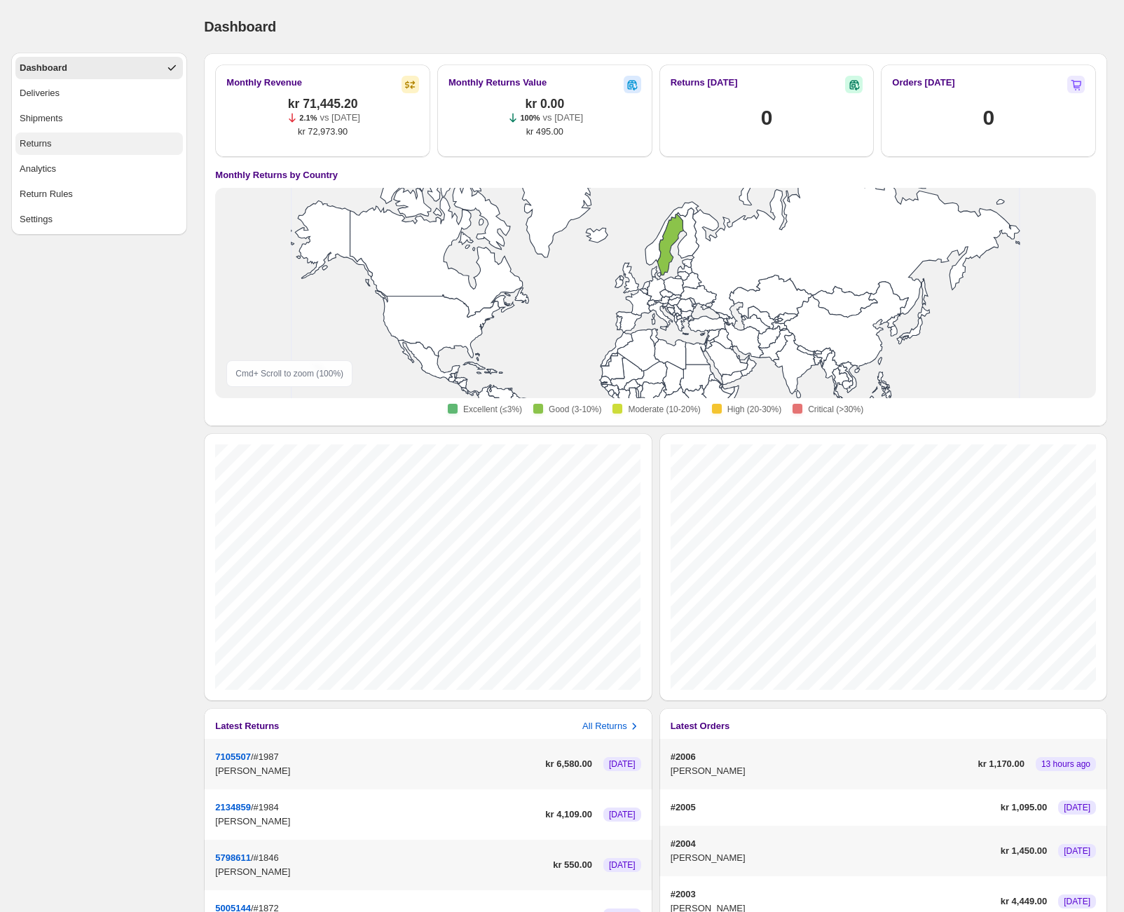
click at [59, 147] on button "Returns" at bounding box center [99, 143] width 168 height 22
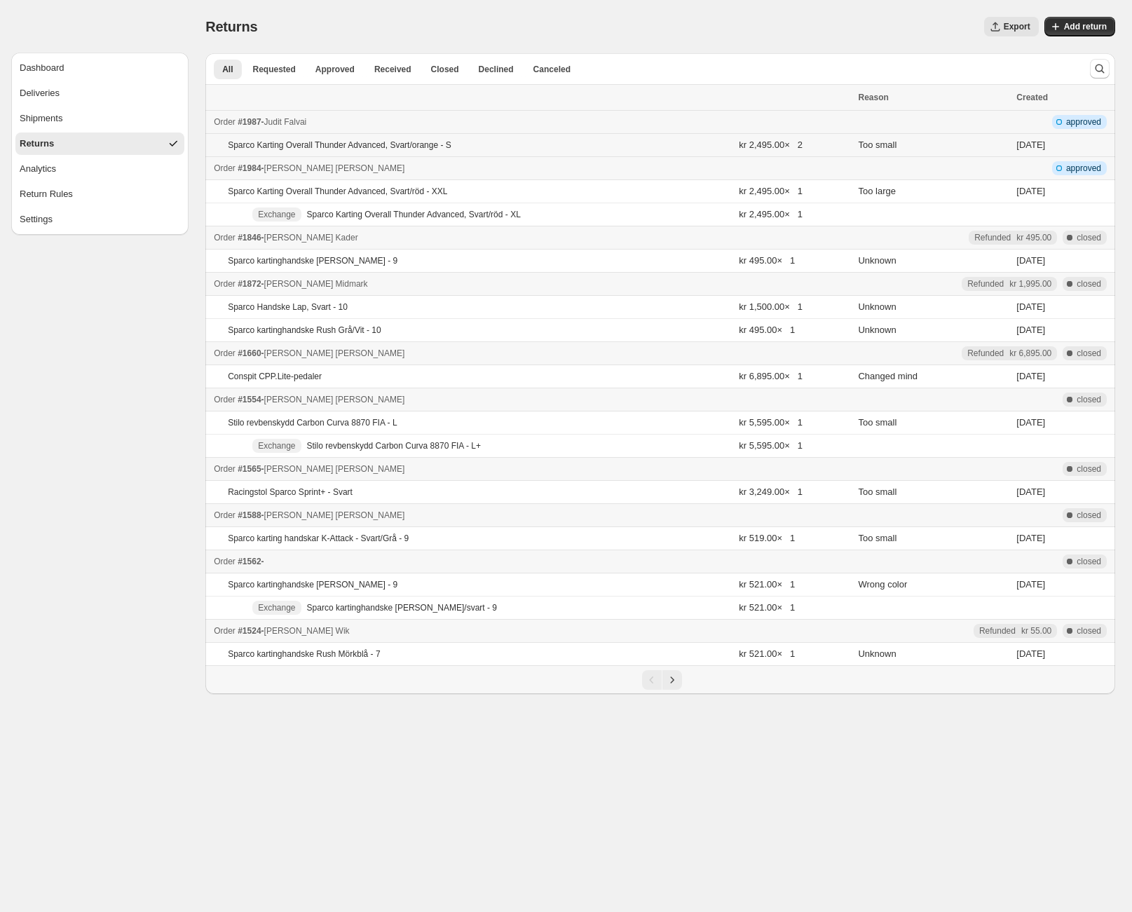
click at [521, 144] on div "Sparco Karting Overall Thunder Advanced, Svart/orange - S" at bounding box center [385, 144] width 315 height 11
